Goal: Entertainment & Leisure: Consume media (video, audio)

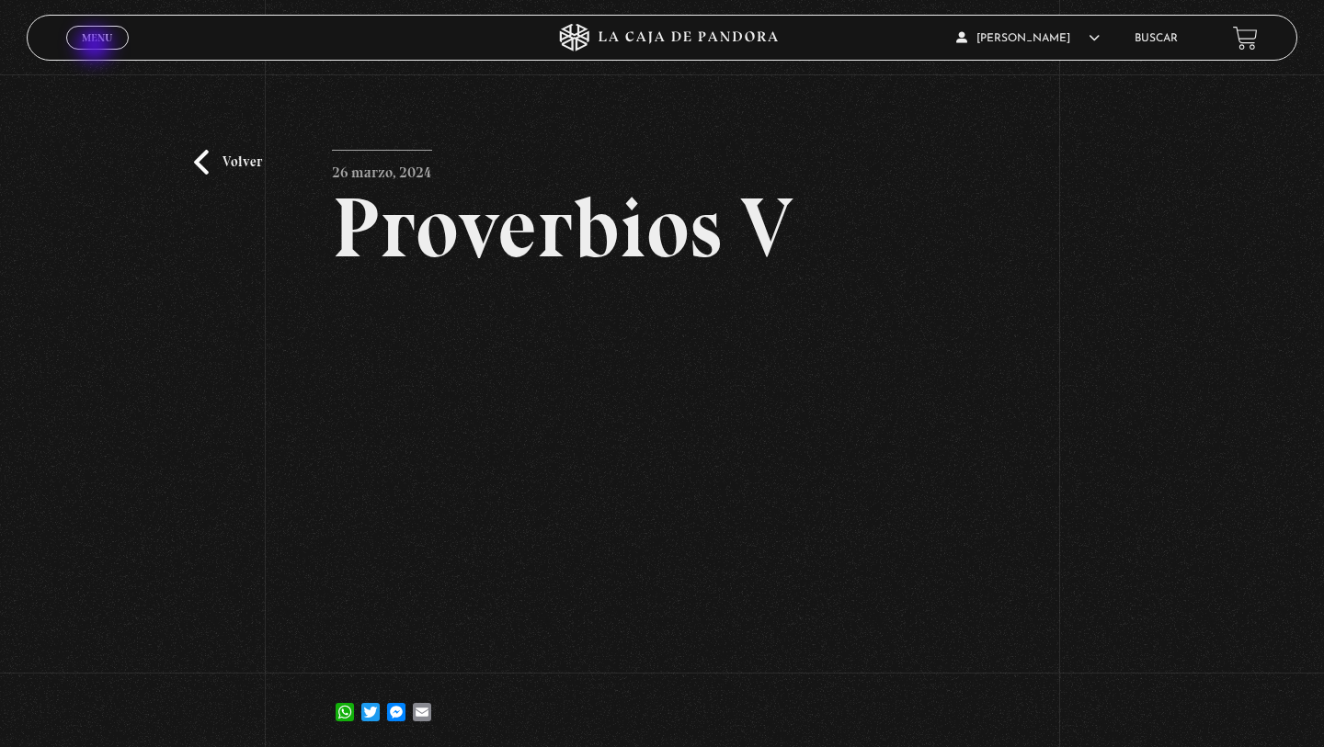
click at [97, 47] on link "Menu Cerrar" at bounding box center [97, 38] width 63 height 24
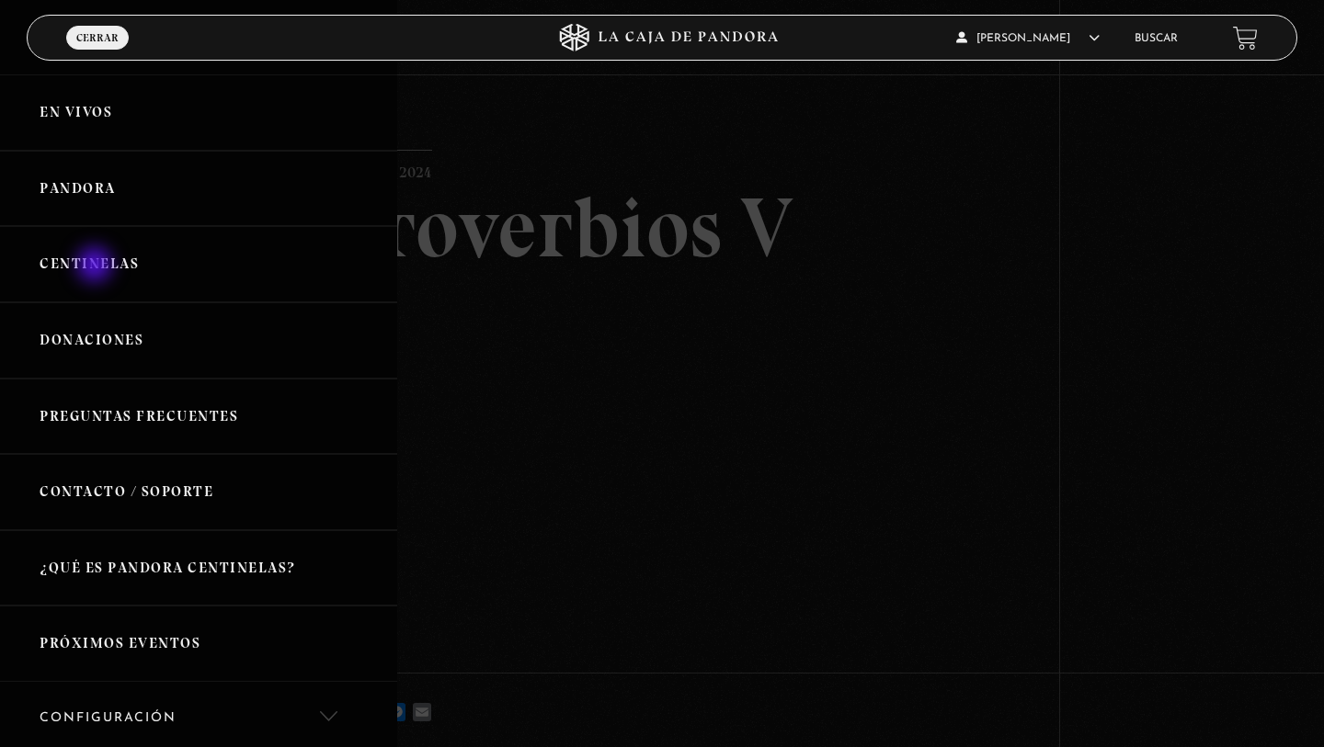
click at [97, 268] on link "Centinelas" at bounding box center [198, 264] width 397 height 76
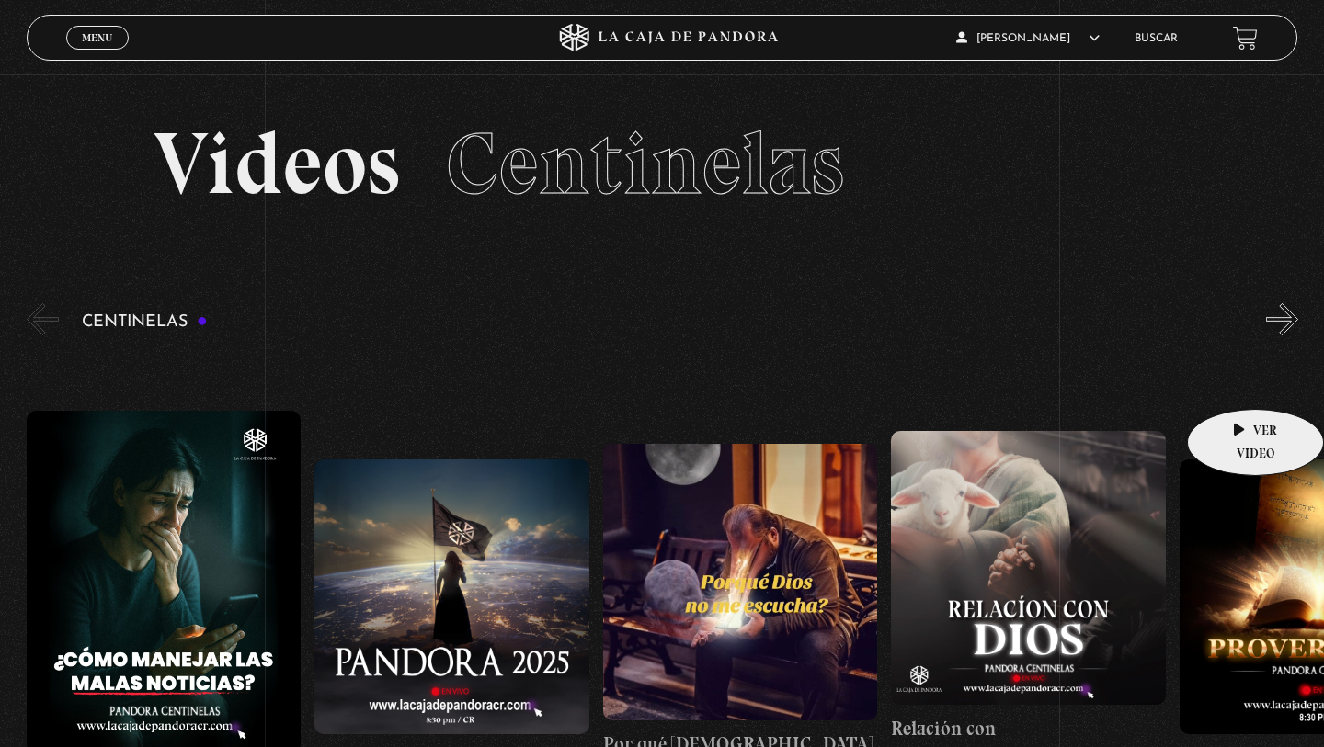
click at [1236, 379] on link "Proverbios II" at bounding box center [1317, 615] width 275 height 533
click at [1295, 328] on button "»" at bounding box center [1282, 319] width 32 height 32
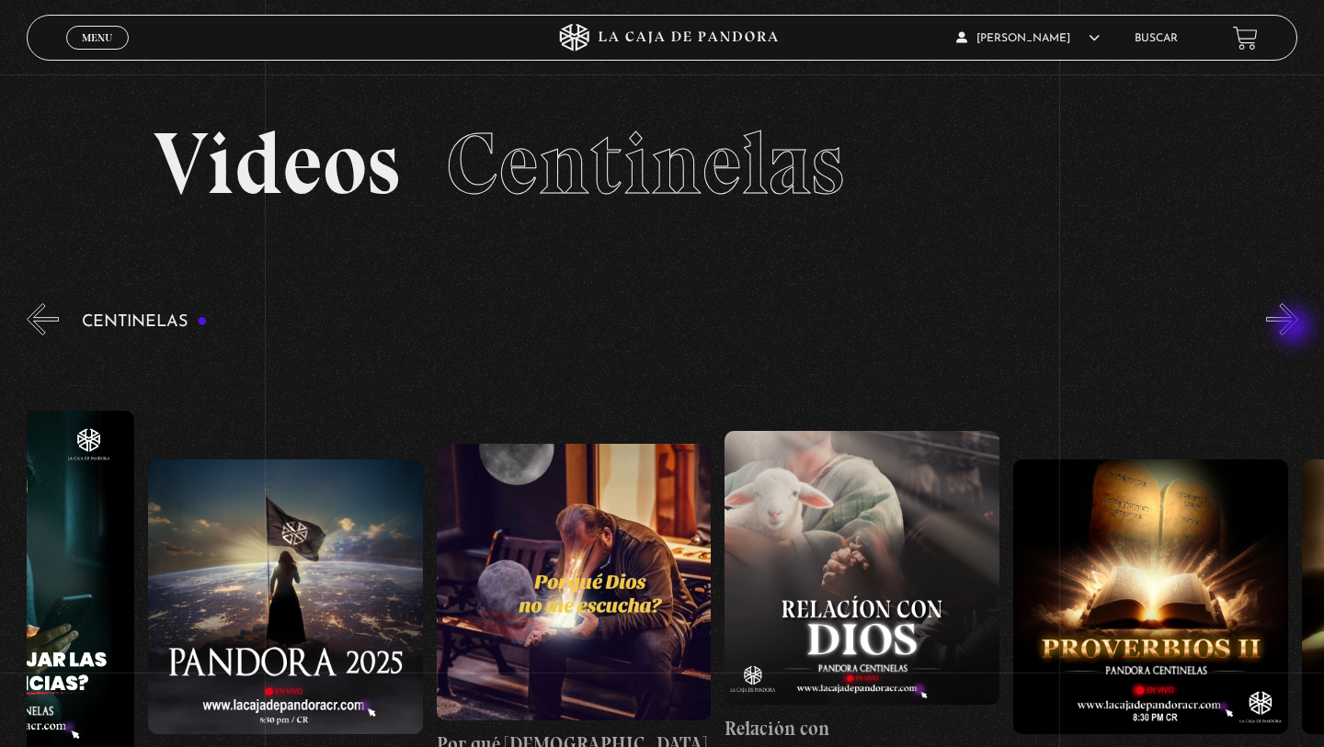
click at [1295, 328] on button "»" at bounding box center [1282, 319] width 32 height 32
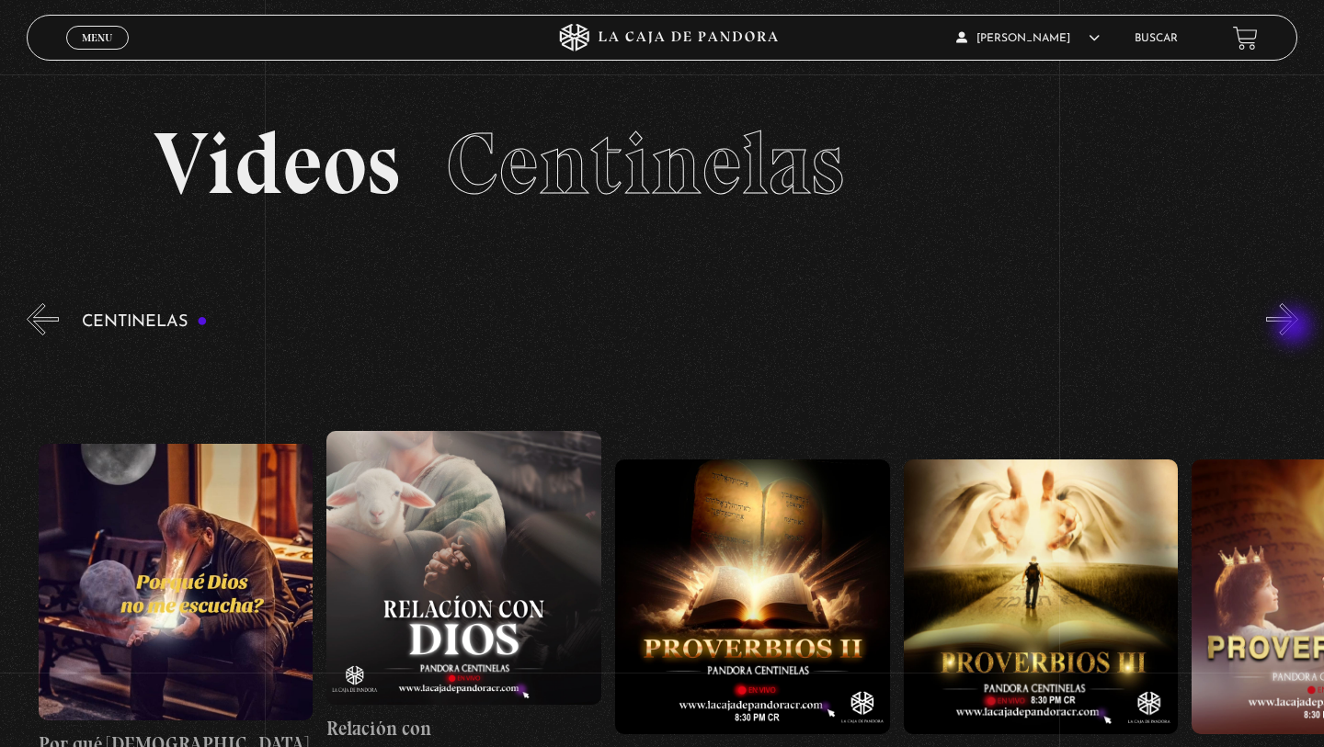
click at [1295, 328] on button "»" at bounding box center [1282, 319] width 32 height 32
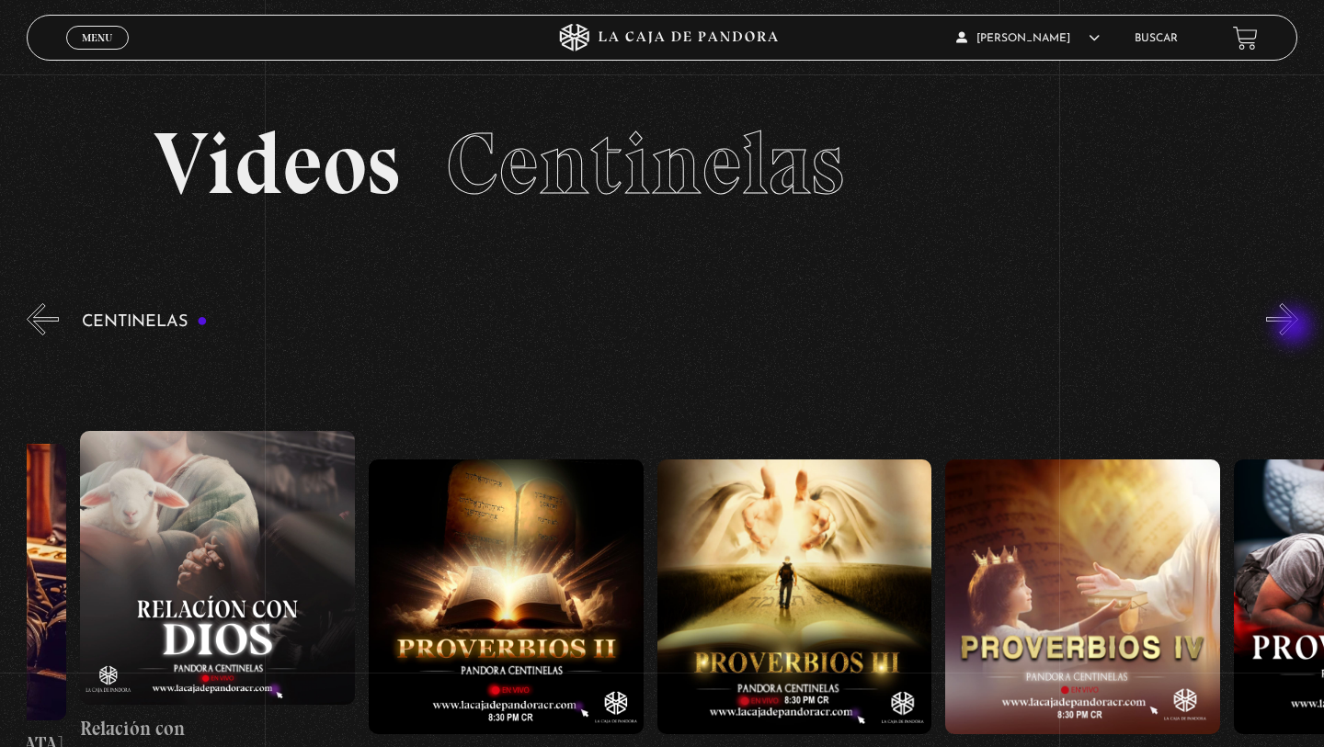
click at [1295, 328] on button "»" at bounding box center [1282, 319] width 32 height 32
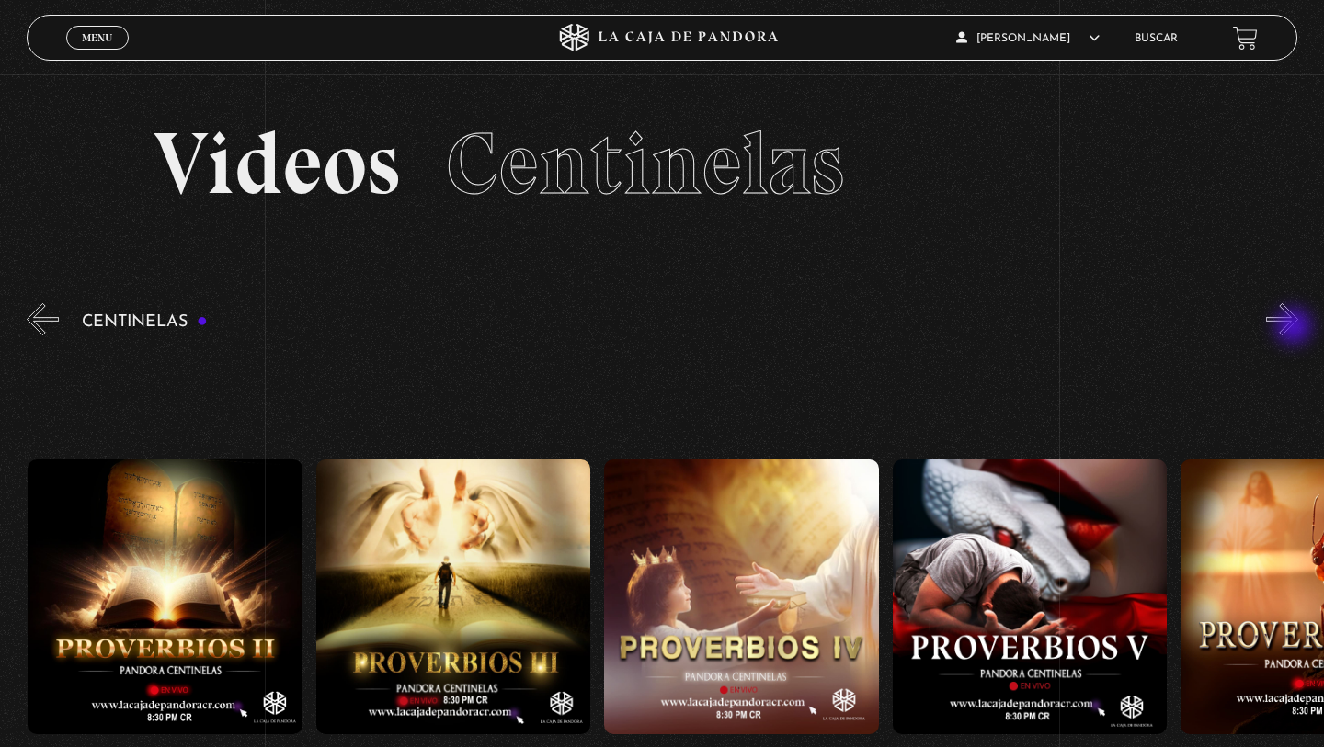
scroll to position [0, 1153]
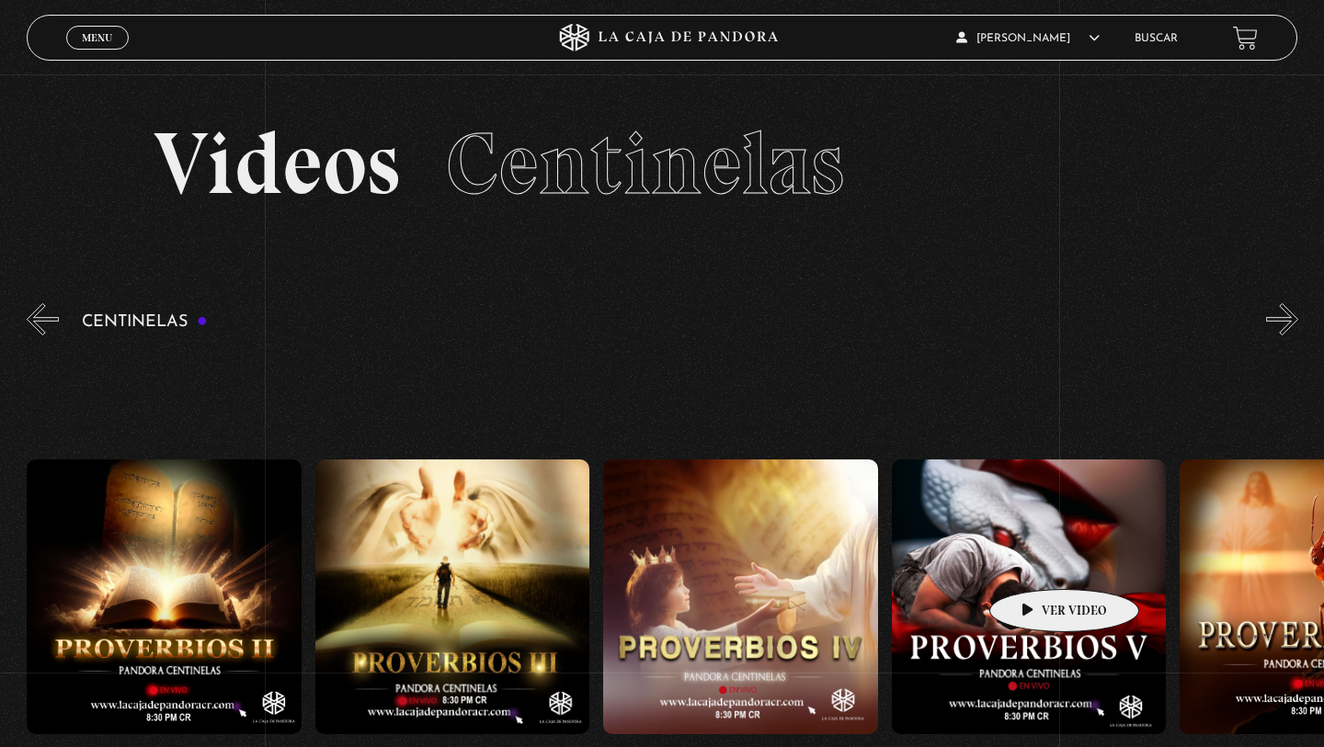
click at [1035, 562] on figure at bounding box center [1029, 597] width 275 height 275
